Goal: Transaction & Acquisition: Purchase product/service

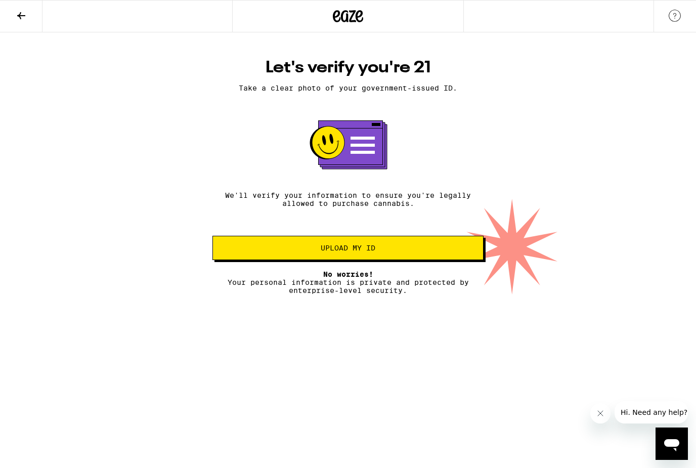
click at [241, 252] on span "Upload my ID" at bounding box center [348, 247] width 254 height 7
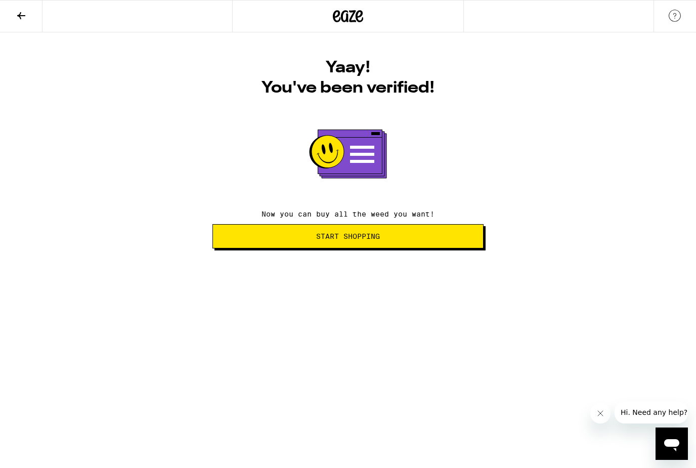
click at [415, 238] on span "Start Shopping" at bounding box center [348, 236] width 254 height 7
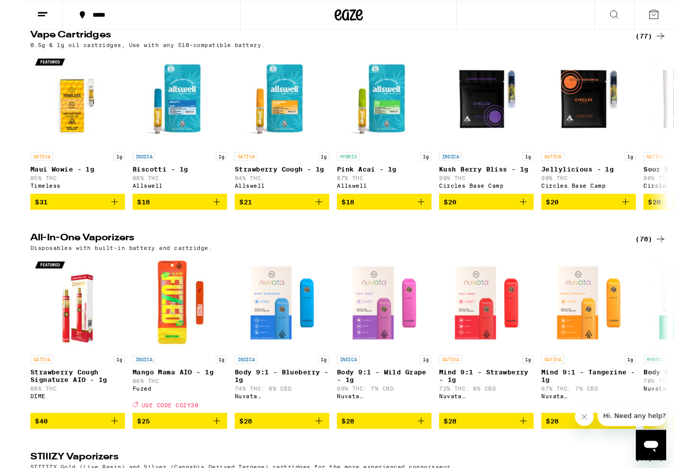
scroll to position [1266, 0]
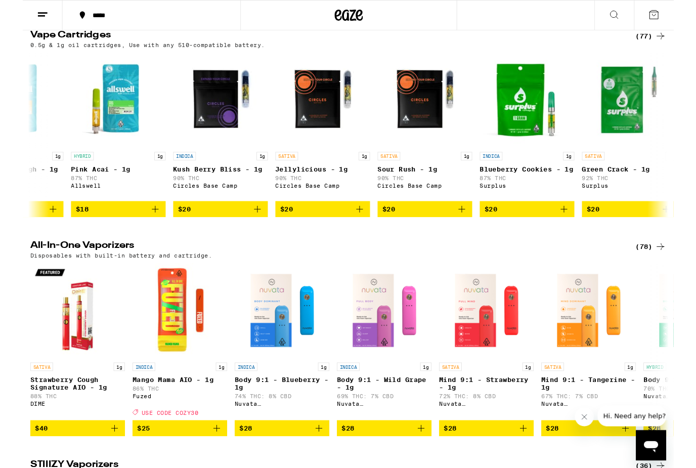
click at [675, 45] on div "(77)" at bounding box center [671, 38] width 33 height 12
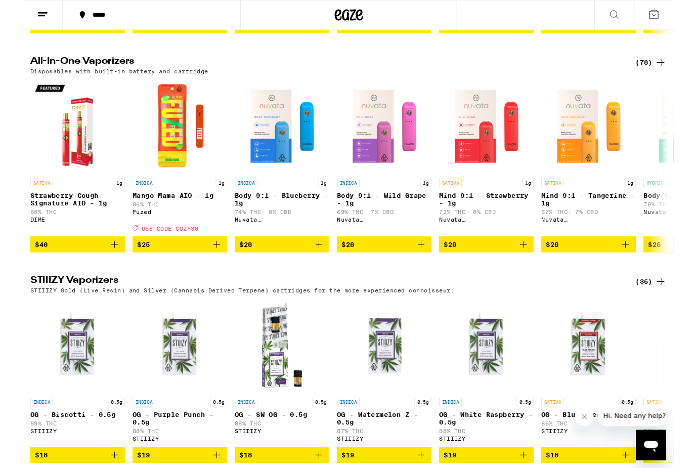
scroll to position [1471, 0]
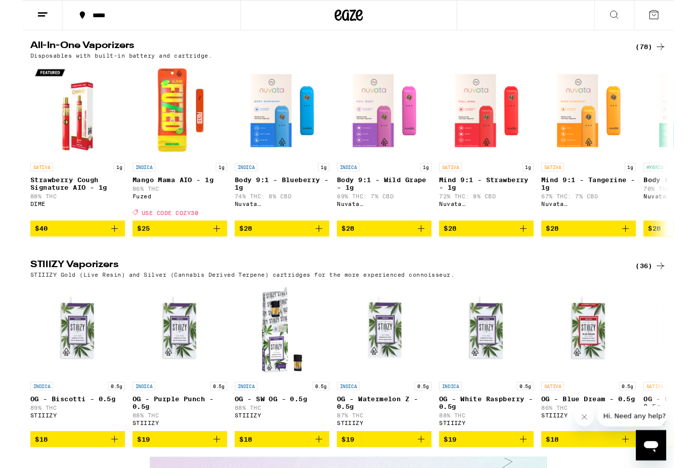
click at [682, 56] on icon at bounding box center [682, 50] width 12 height 12
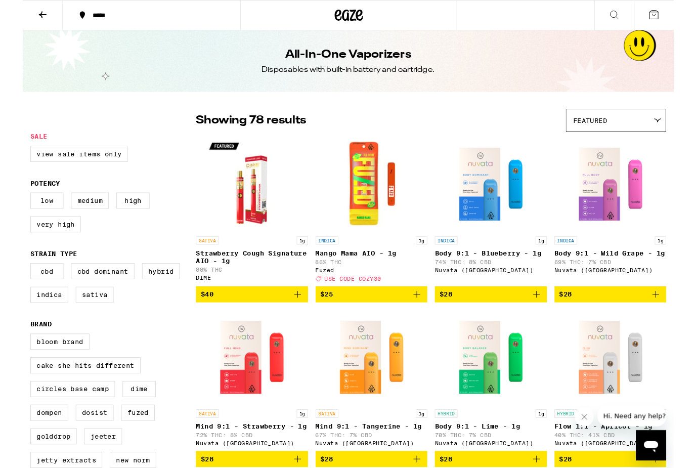
click at [667, 120] on div "Featured" at bounding box center [635, 129] width 106 height 24
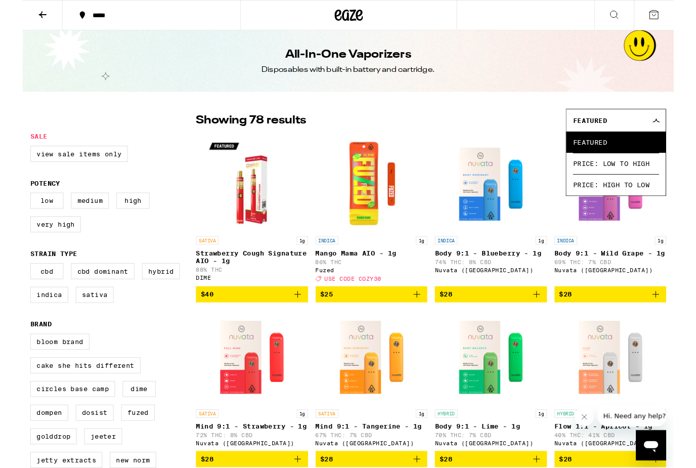
click at [664, 175] on span "Price: Low to High" at bounding box center [635, 174] width 92 height 23
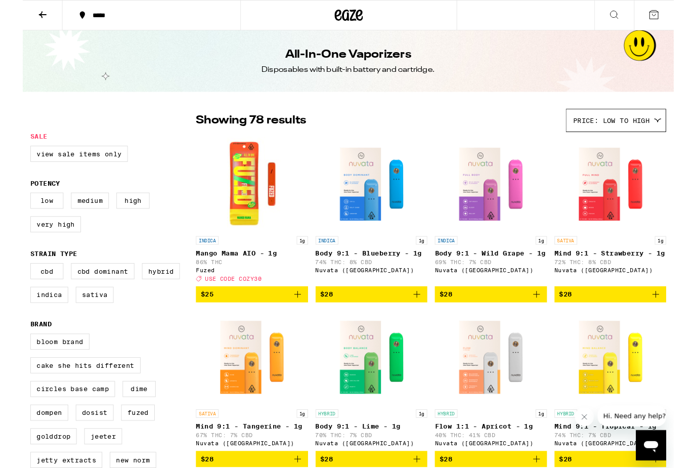
click at [268, 319] on span "$25" at bounding box center [245, 315] width 110 height 12
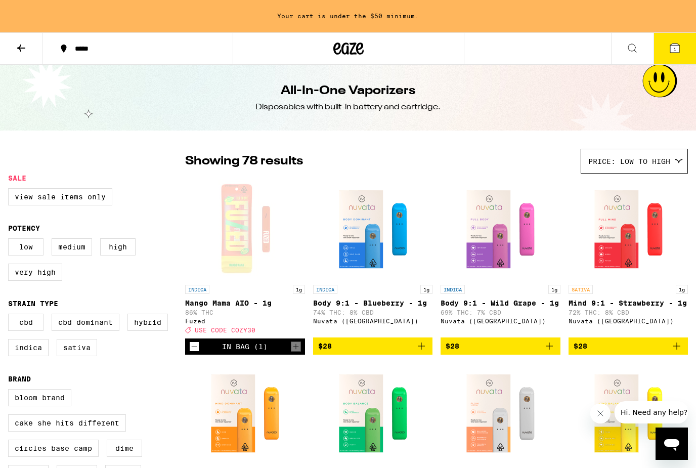
click at [671, 50] on icon at bounding box center [675, 48] width 9 height 9
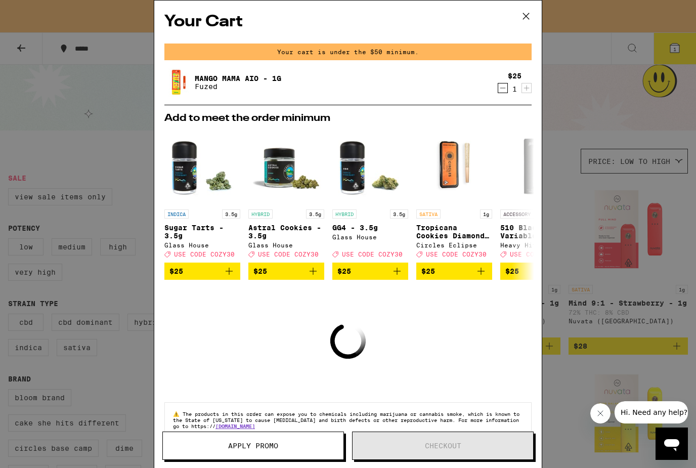
click at [633, 201] on div "Your Cart Your cart is under the $50 minimum. Mango Mama AIO - 1g Fuzed $25 1 A…" at bounding box center [348, 234] width 696 height 468
